Goal: Information Seeking & Learning: Learn about a topic

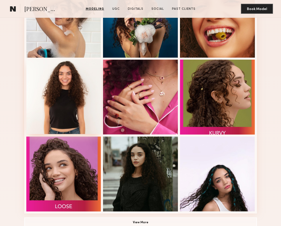
scroll to position [233, 0]
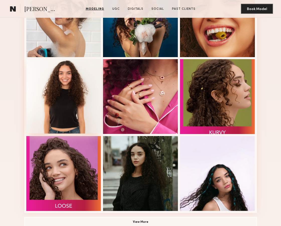
click at [78, 89] on div at bounding box center [63, 96] width 75 height 75
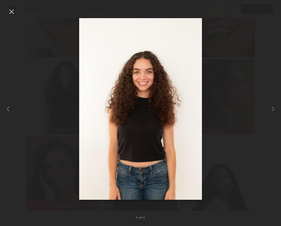
click at [229, 76] on div at bounding box center [140, 109] width 281 height 202
click at [239, 51] on div at bounding box center [140, 109] width 281 height 202
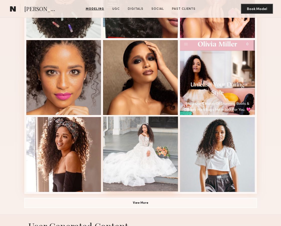
scroll to position [250, 0]
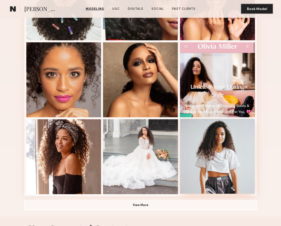
click at [206, 157] on div at bounding box center [217, 156] width 75 height 75
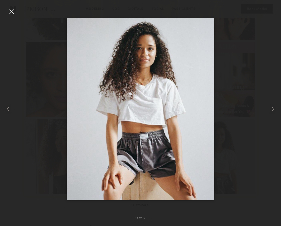
click at [232, 84] on div at bounding box center [140, 109] width 281 height 202
click at [251, 37] on div at bounding box center [140, 109] width 281 height 202
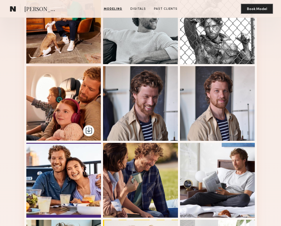
scroll to position [148, 0]
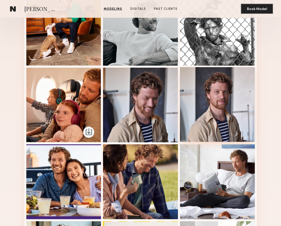
click at [233, 100] on div at bounding box center [217, 104] width 75 height 75
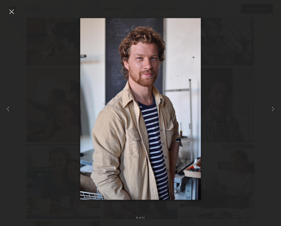
click at [37, 128] on div at bounding box center [140, 109] width 281 height 202
click at [53, 120] on div at bounding box center [140, 109] width 281 height 202
click at [12, 14] on div at bounding box center [12, 12] width 8 height 8
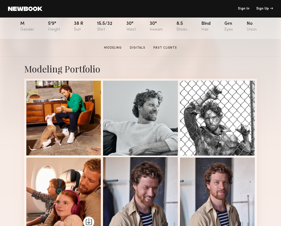
scroll to position [0, 0]
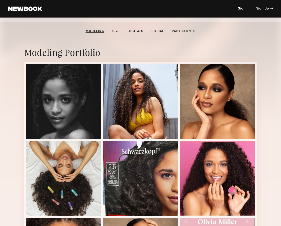
scroll to position [73, 0]
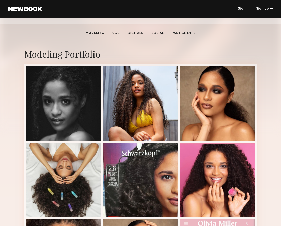
click at [117, 33] on link "UGC" at bounding box center [116, 33] width 12 height 5
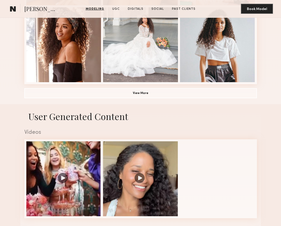
scroll to position [436, 0]
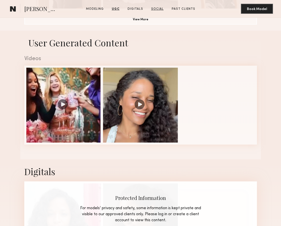
click at [156, 9] on link "Social" at bounding box center [157, 9] width 17 height 5
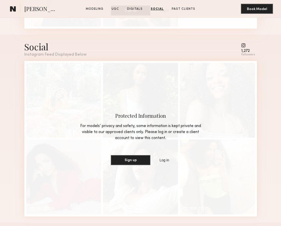
scroll to position [667, 0]
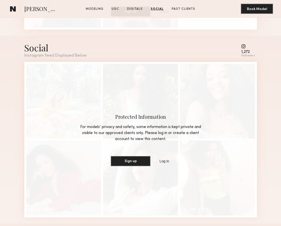
click at [248, 47] on div "1,272 followers" at bounding box center [248, 51] width 14 height 14
click at [245, 50] on div "1,272" at bounding box center [248, 52] width 14 height 4
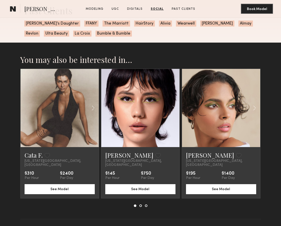
scroll to position [905, 0]
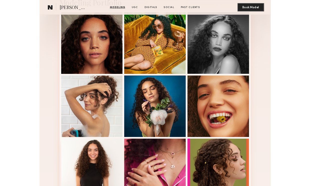
scroll to position [114, 0]
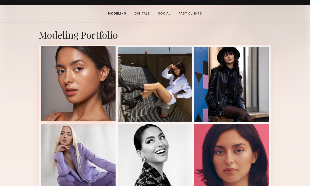
scroll to position [89, 0]
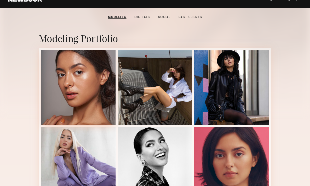
click at [82, 84] on div at bounding box center [78, 87] width 75 height 75
